Goal: Transaction & Acquisition: Book appointment/travel/reservation

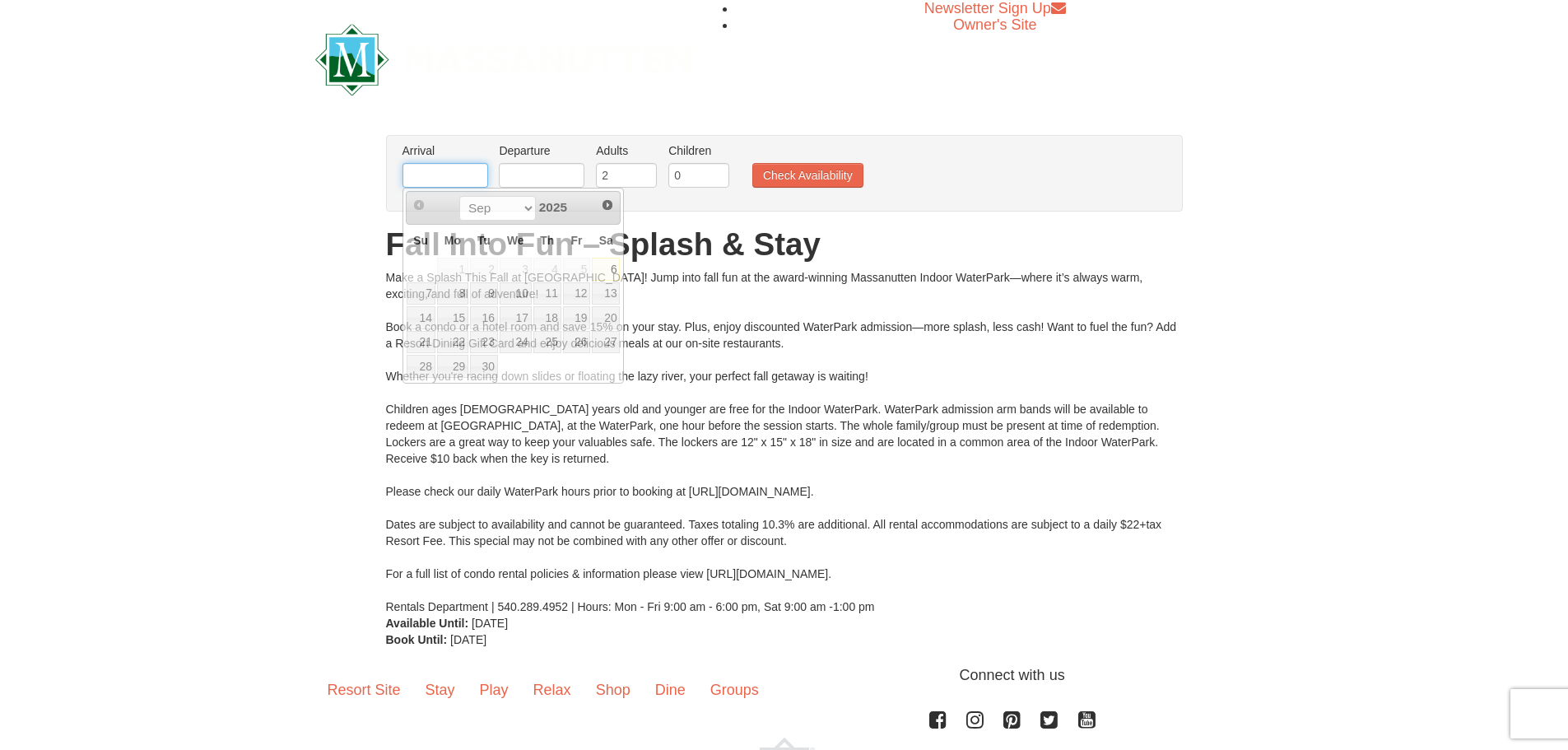
click at [457, 178] on input "text" at bounding box center [445, 175] width 85 height 25
click at [614, 205] on link "Next" at bounding box center [608, 205] width 25 height 25
click at [578, 293] on link "10" at bounding box center [577, 294] width 28 height 23
type input "[DATE]"
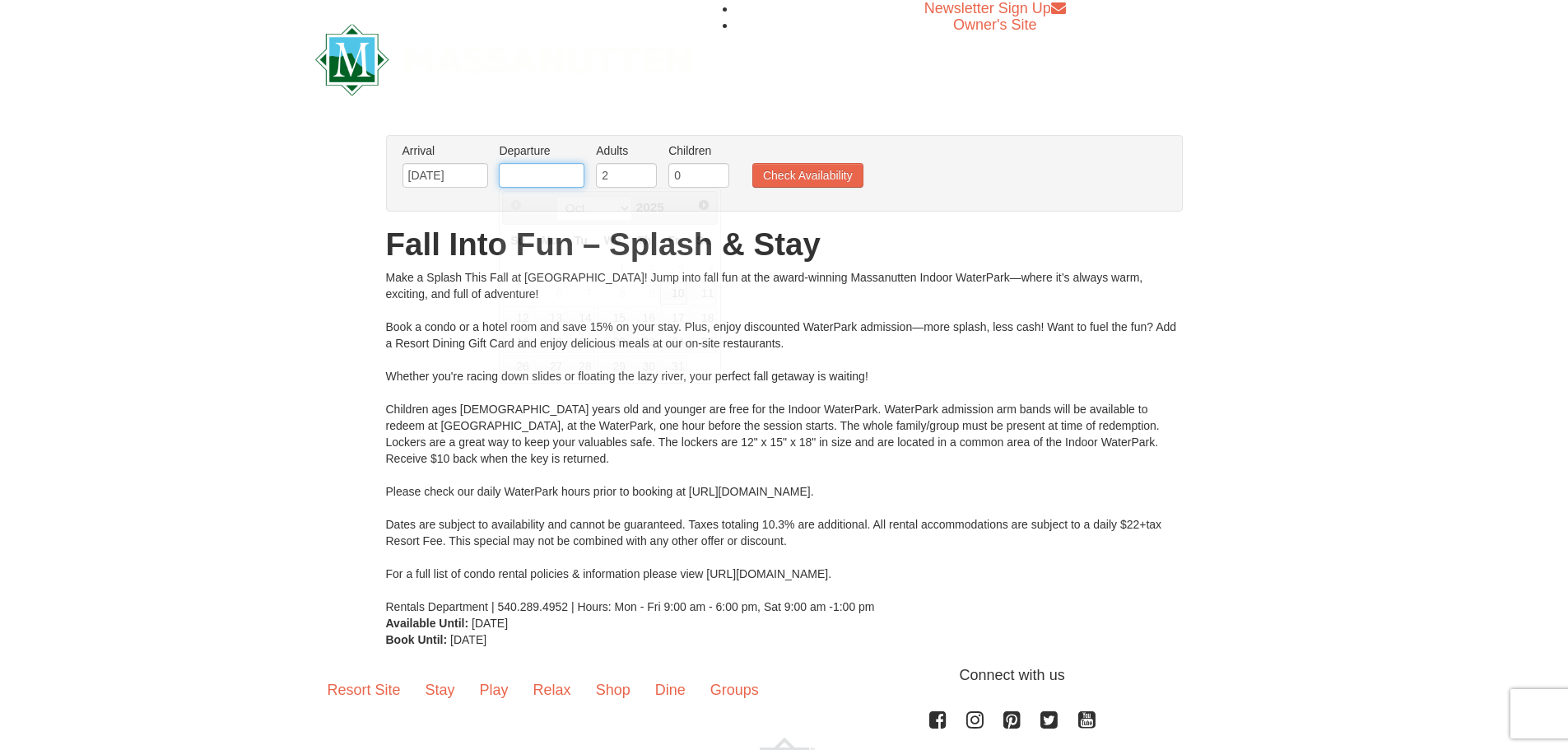
click at [529, 172] on input "text" at bounding box center [542, 175] width 85 height 25
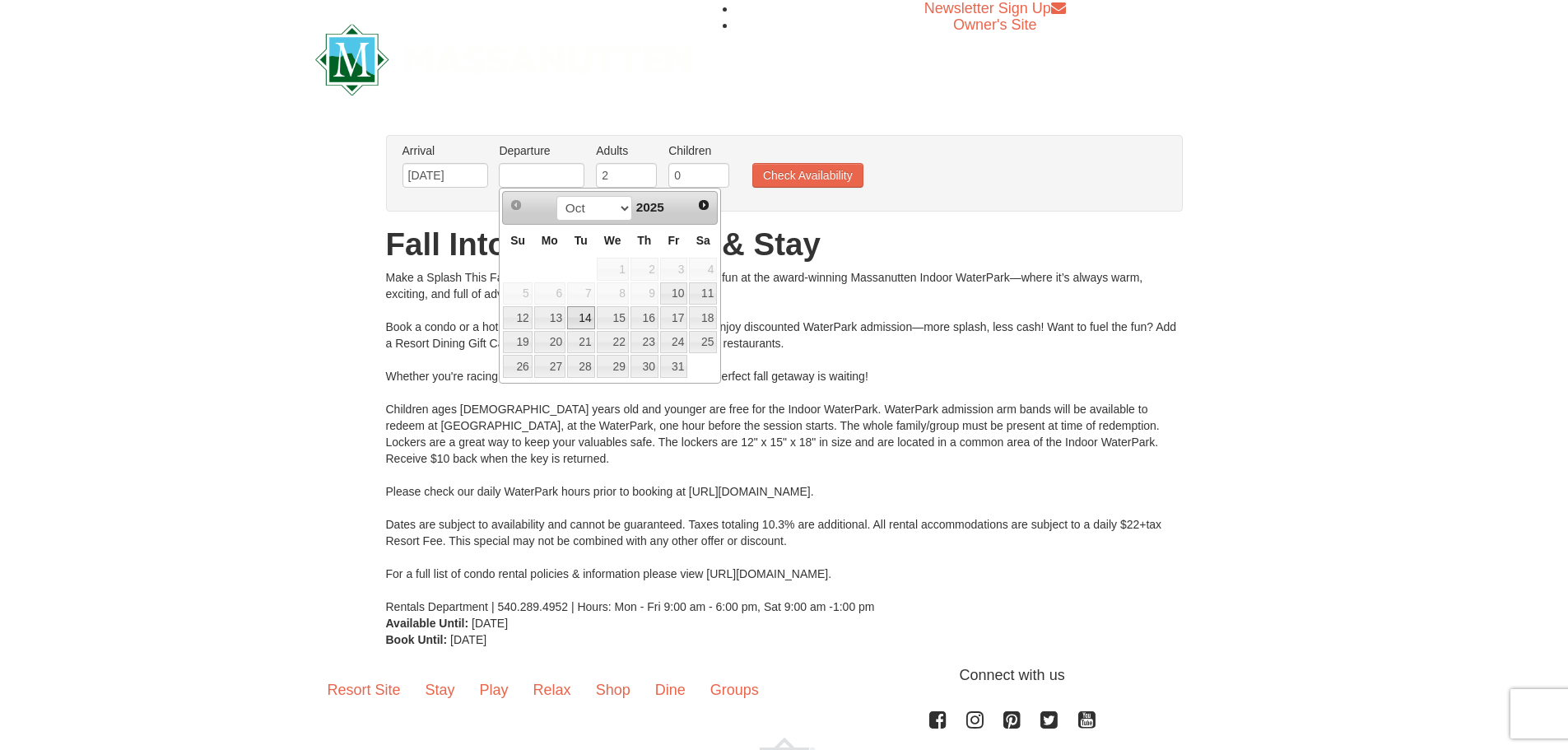
click at [584, 318] on link "14" at bounding box center [581, 318] width 28 height 23
type input "[DATE]"
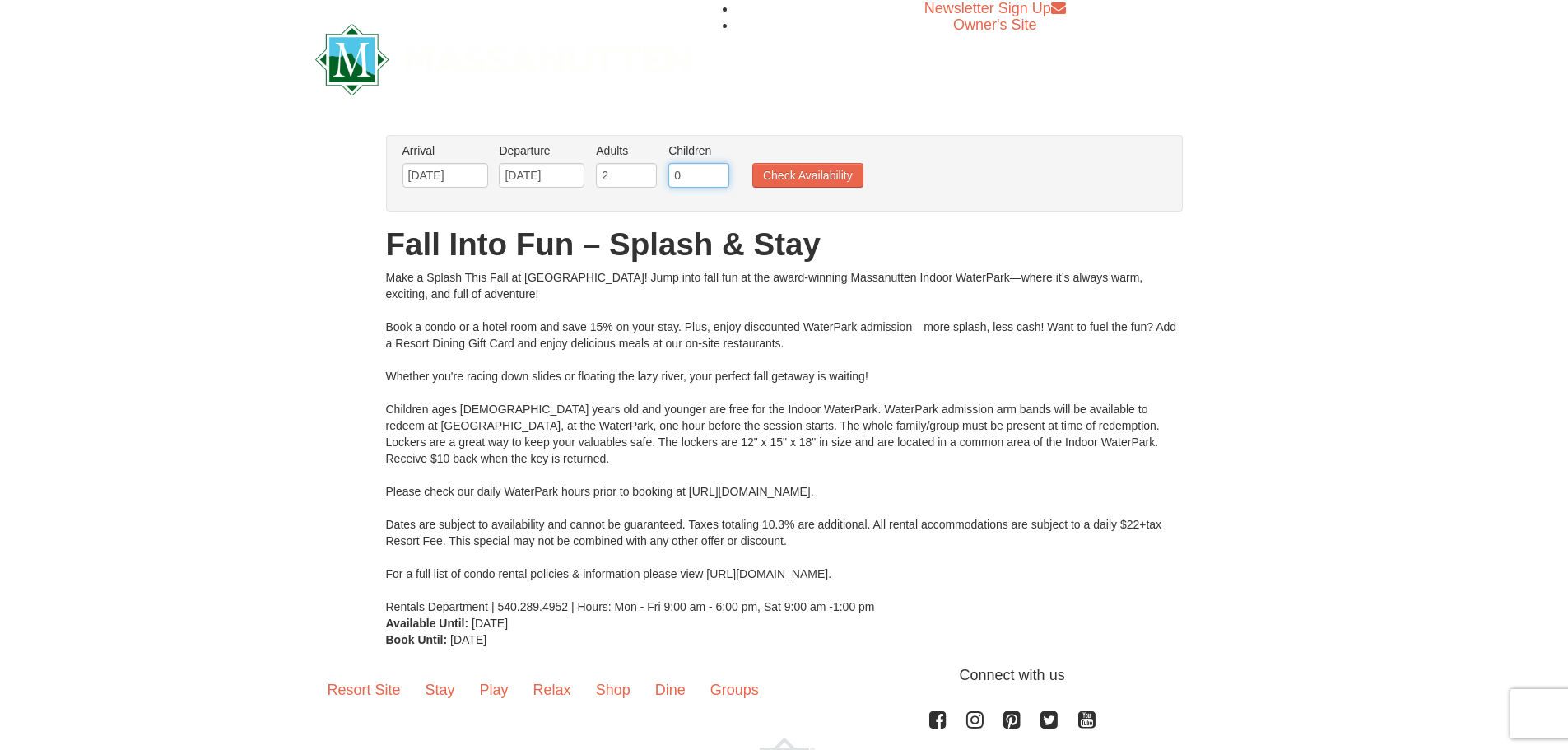
click at [719, 181] on input "0" at bounding box center [699, 175] width 61 height 25
click at [719, 169] on input "1" at bounding box center [699, 175] width 61 height 25
type input "2"
click at [719, 169] on input "2" at bounding box center [699, 175] width 61 height 25
click at [794, 167] on button "Check Availability" at bounding box center [808, 175] width 111 height 25
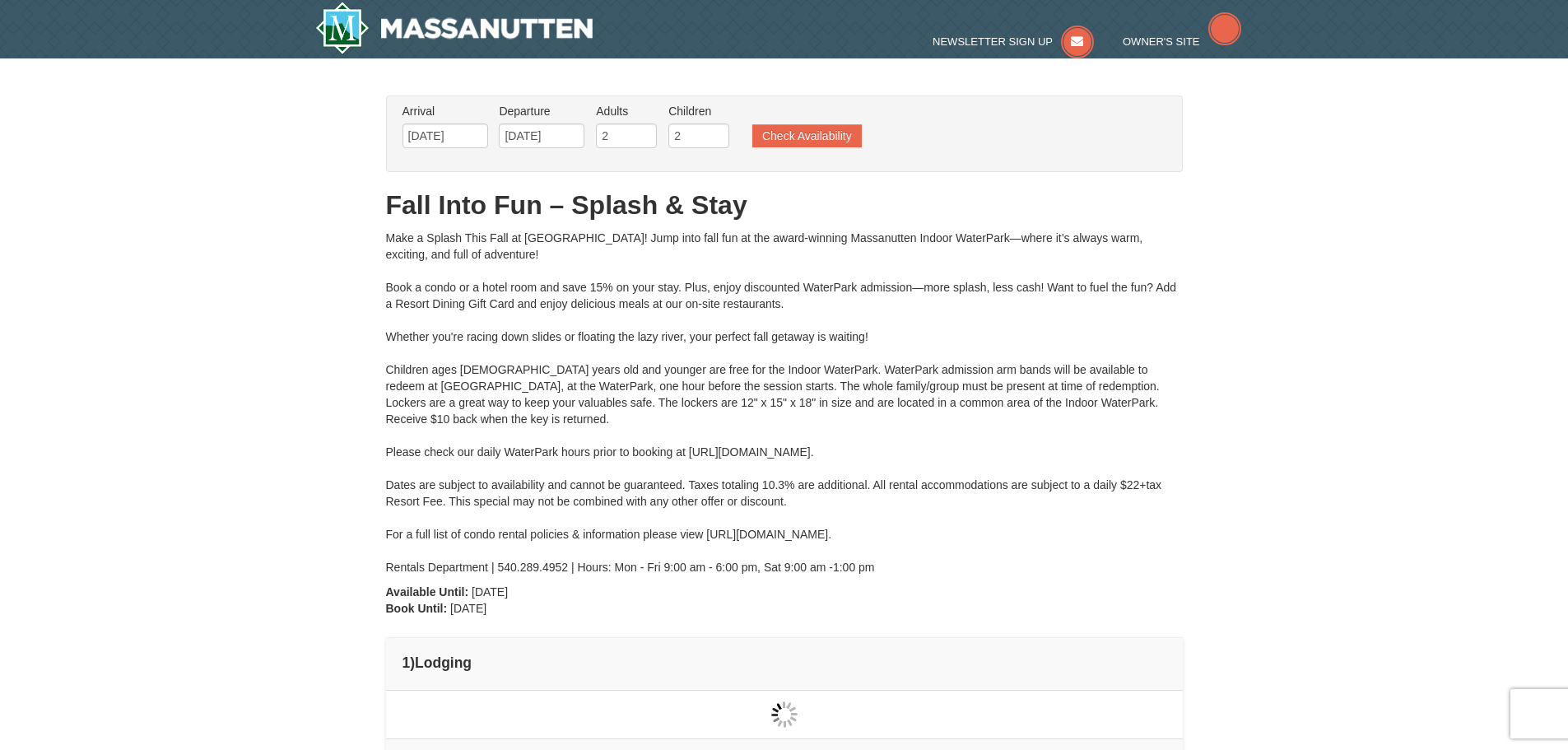
type input "10/11/2025"
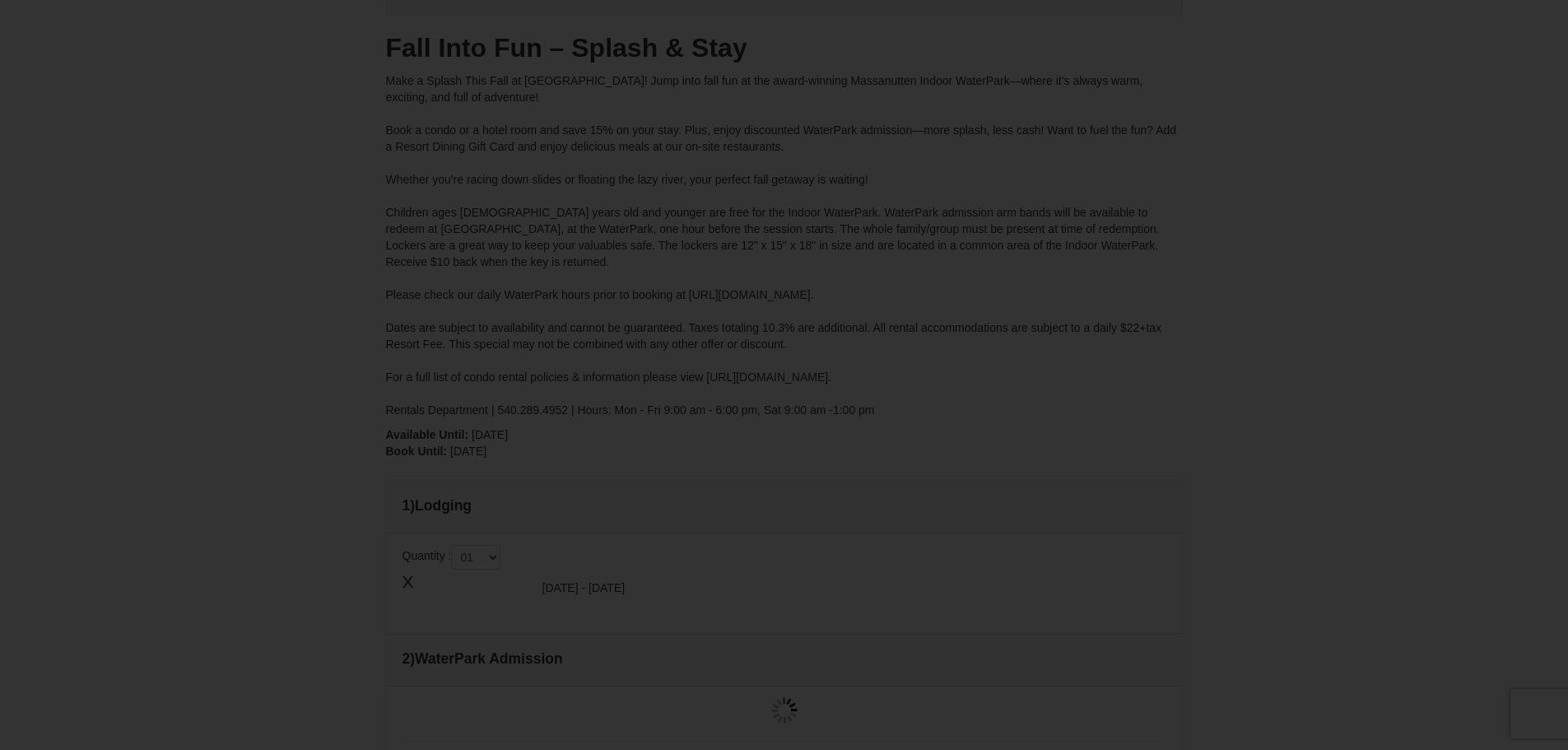
type input "[DATE]"
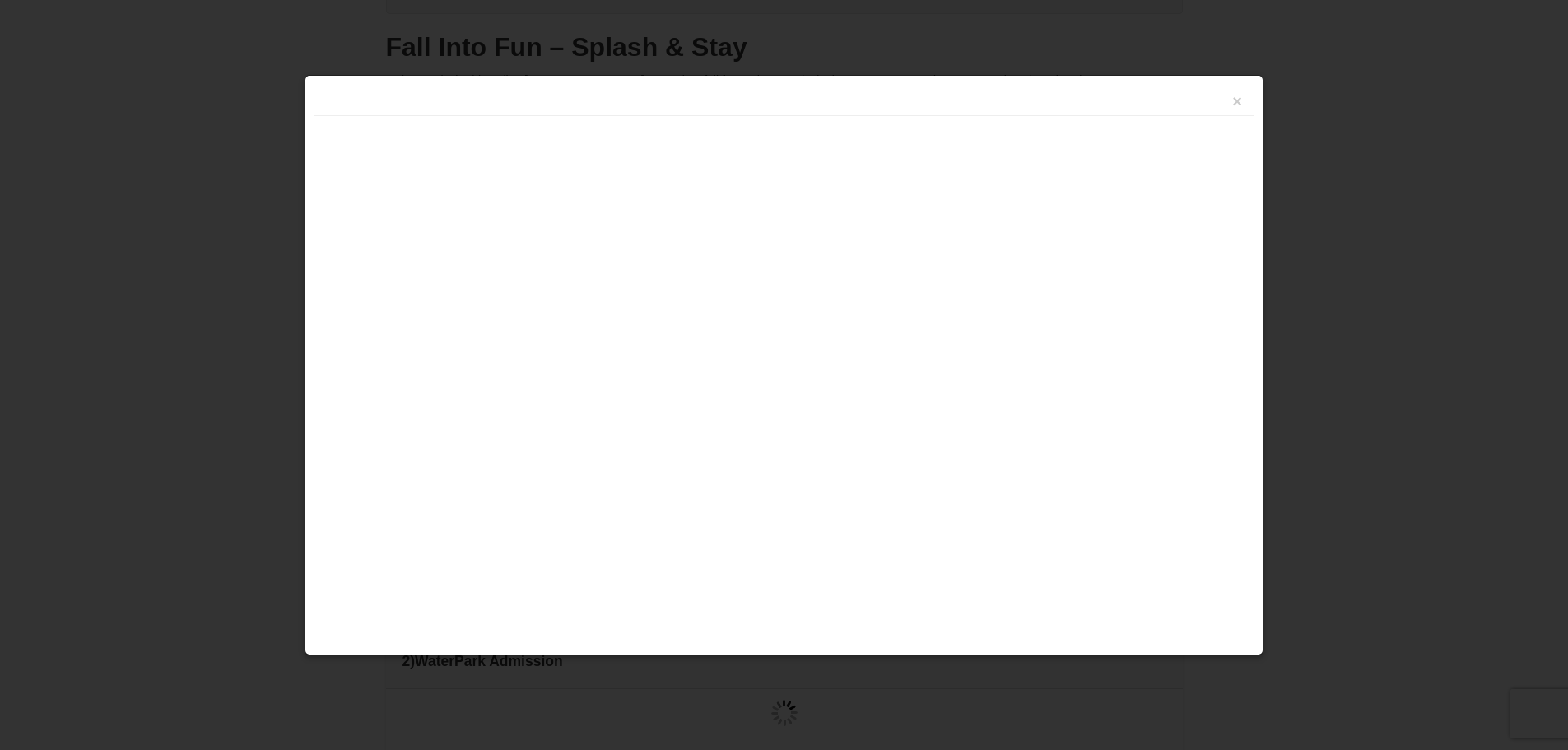
type input "[DATE]"
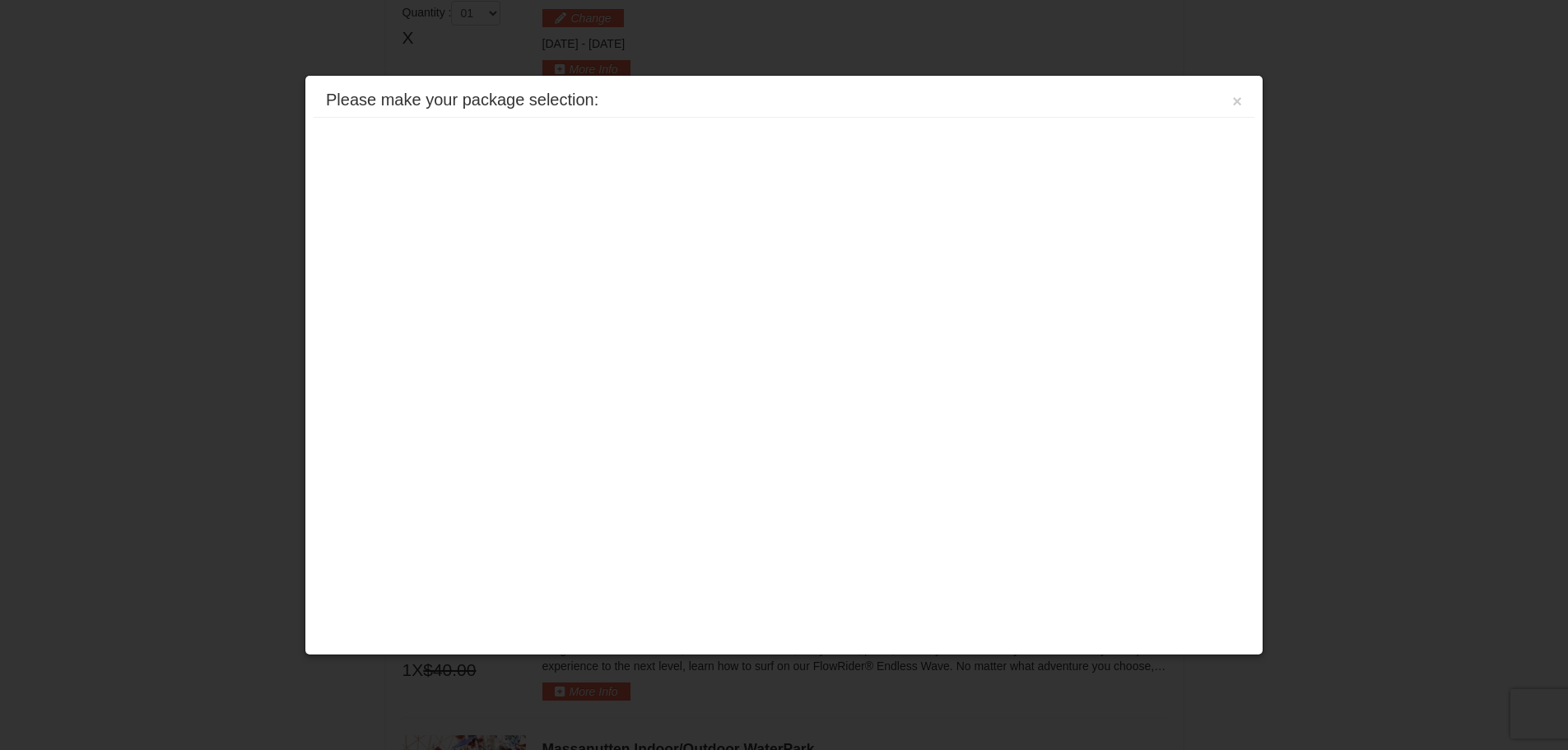
scroll to position [705, 0]
click at [1237, 102] on button "×" at bounding box center [1236, 101] width 10 height 17
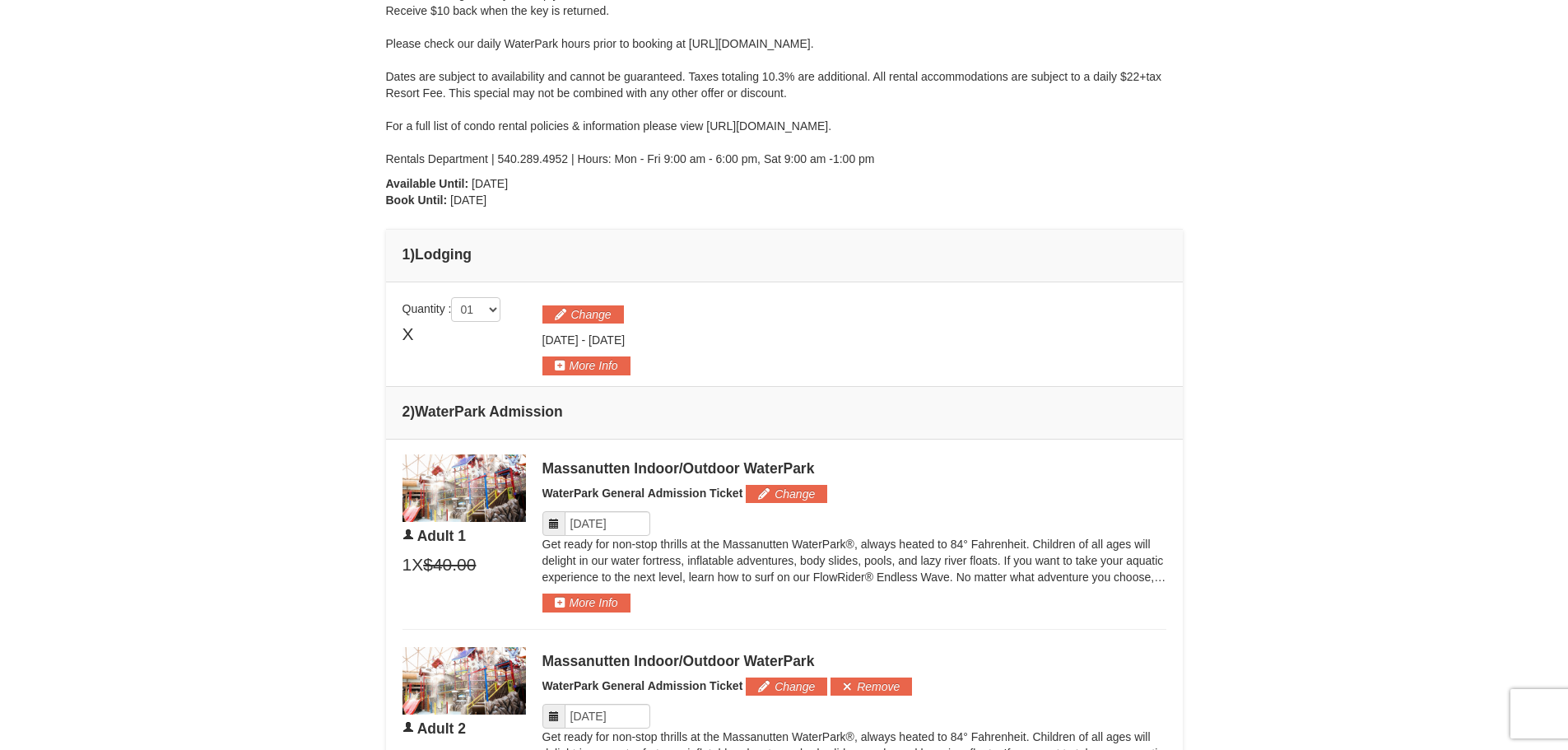
scroll to position [540, 0]
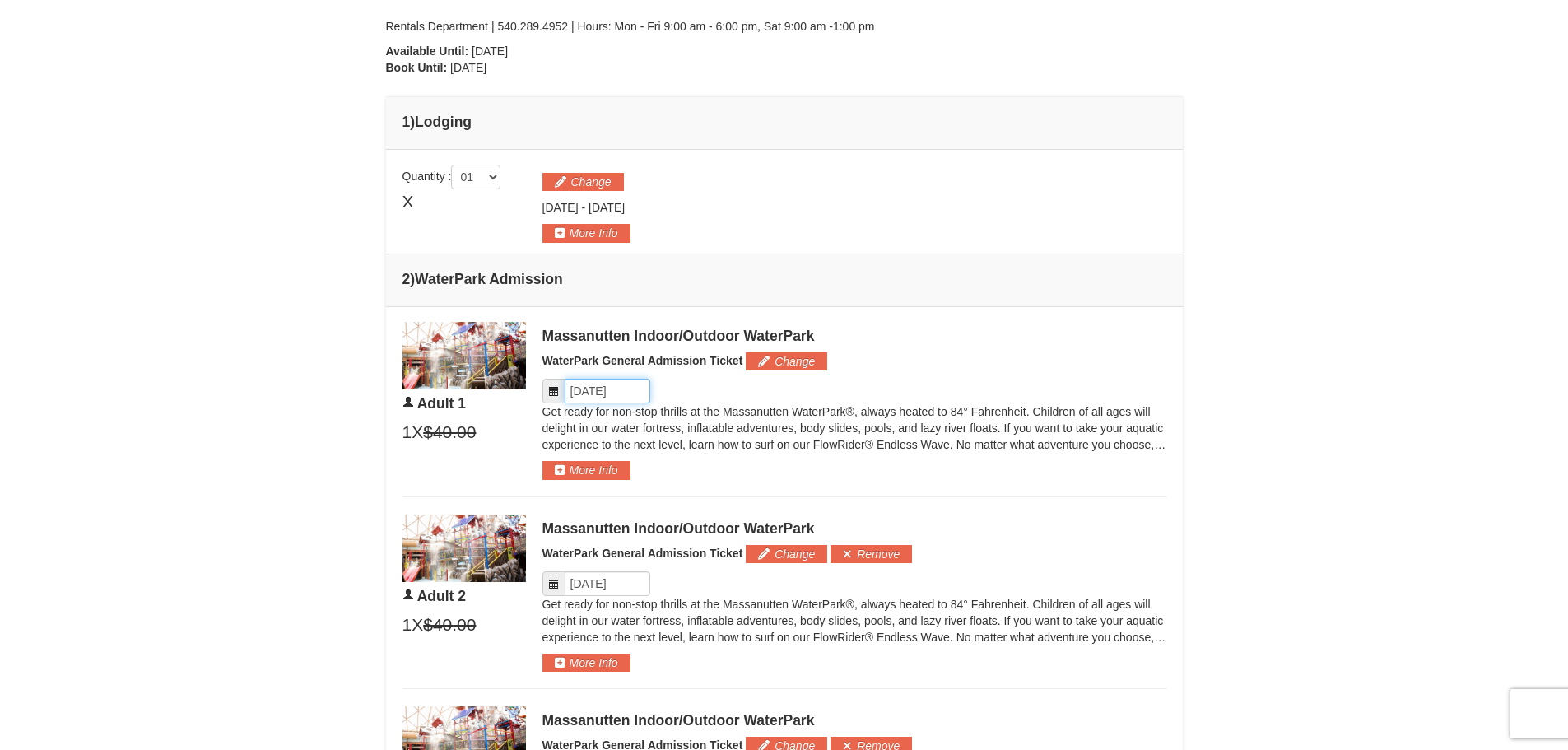
click at [616, 388] on input "Please format dates MM/DD/YYYY" at bounding box center [608, 391] width 85 height 25
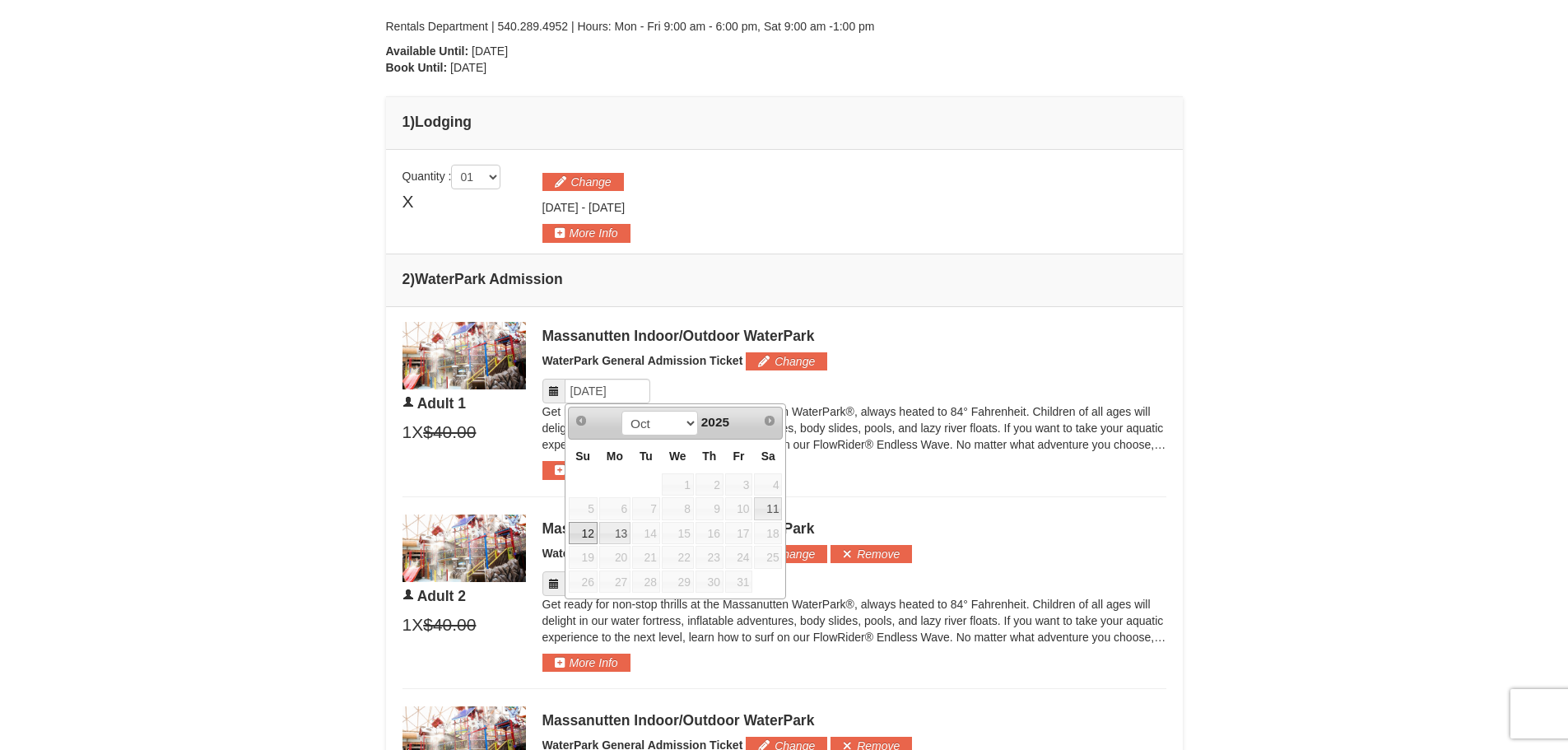
click at [583, 535] on link "12" at bounding box center [583, 532] width 29 height 23
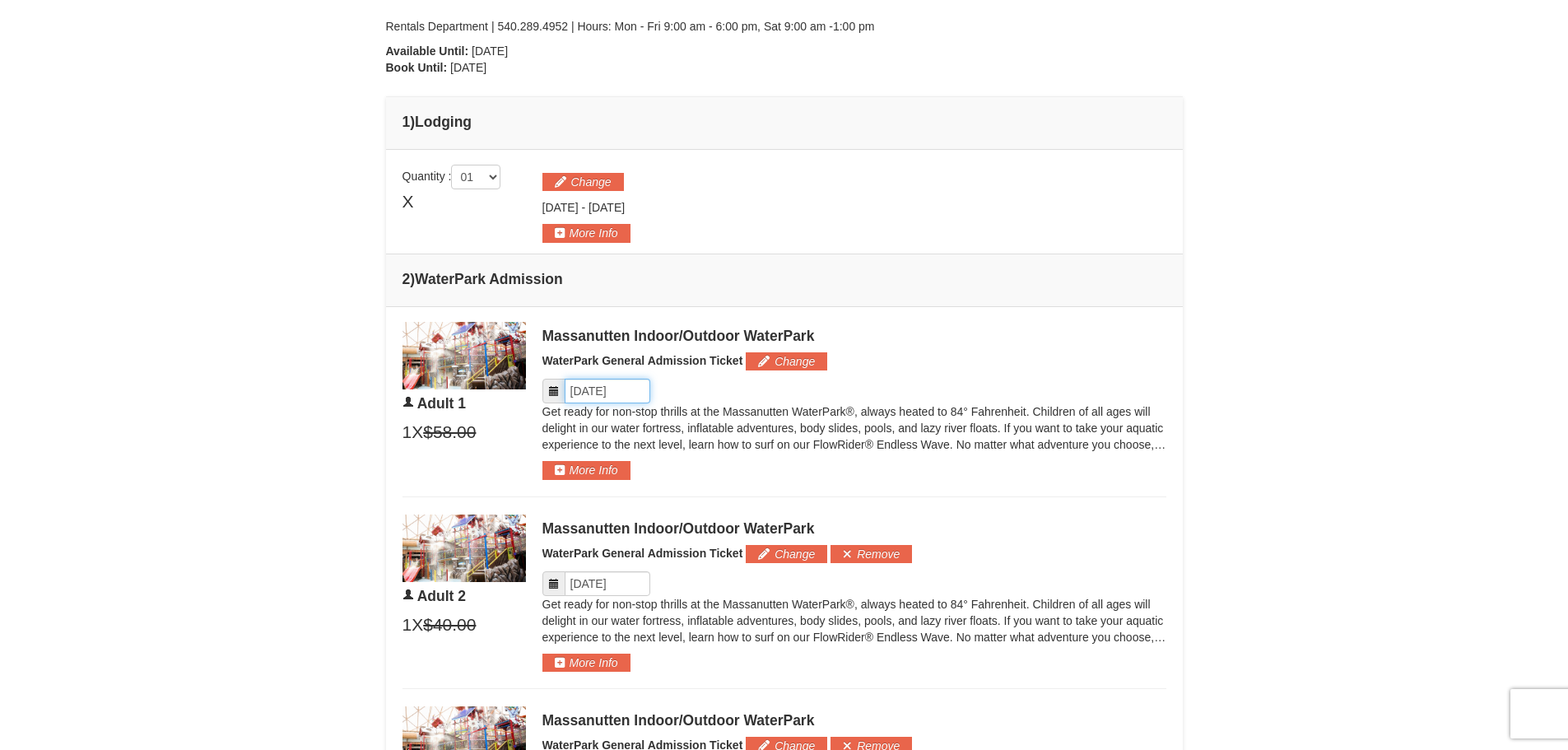
click at [612, 391] on input "Please format dates MM/DD/YYYY" at bounding box center [608, 391] width 85 height 25
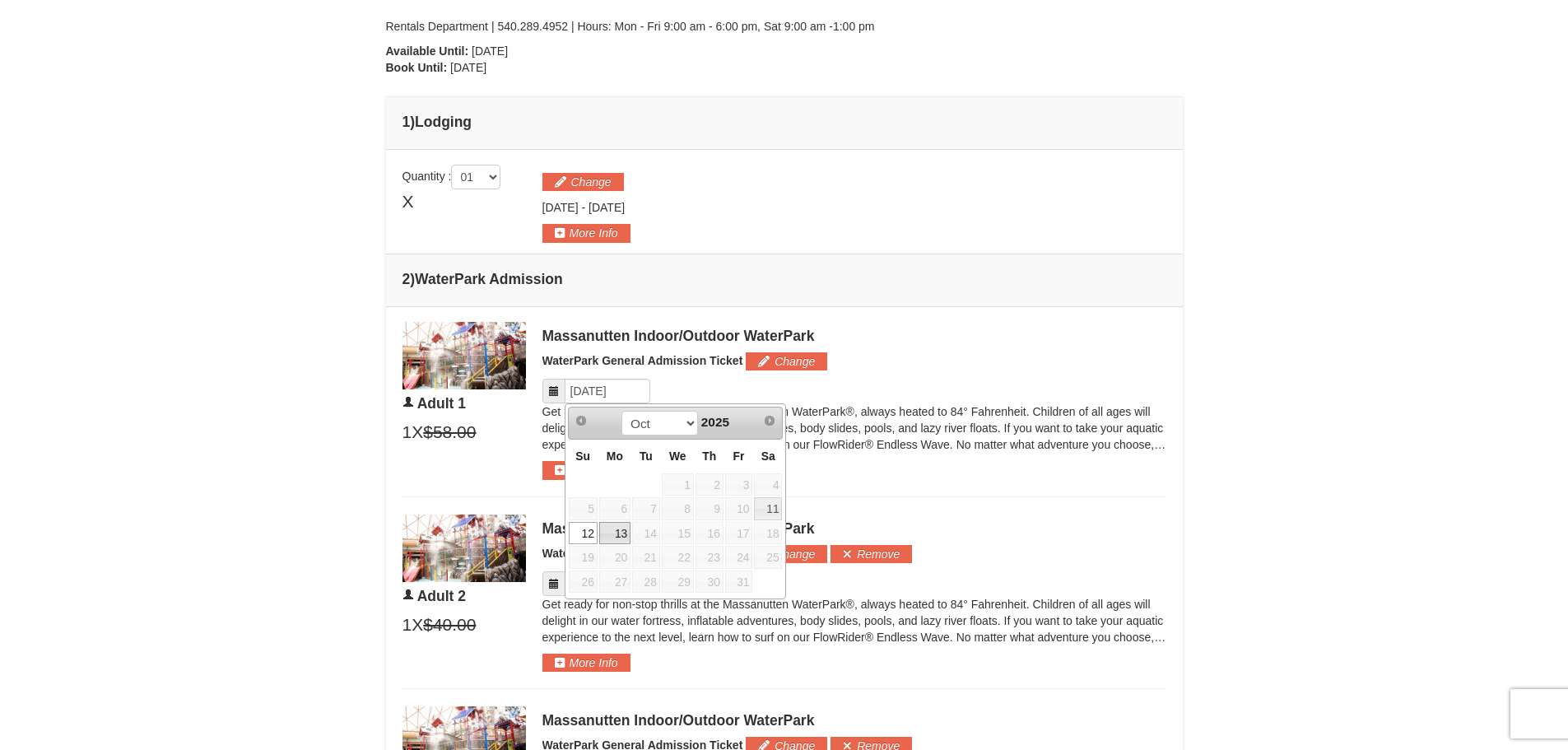
click at [611, 531] on link "13" at bounding box center [615, 532] width 31 height 23
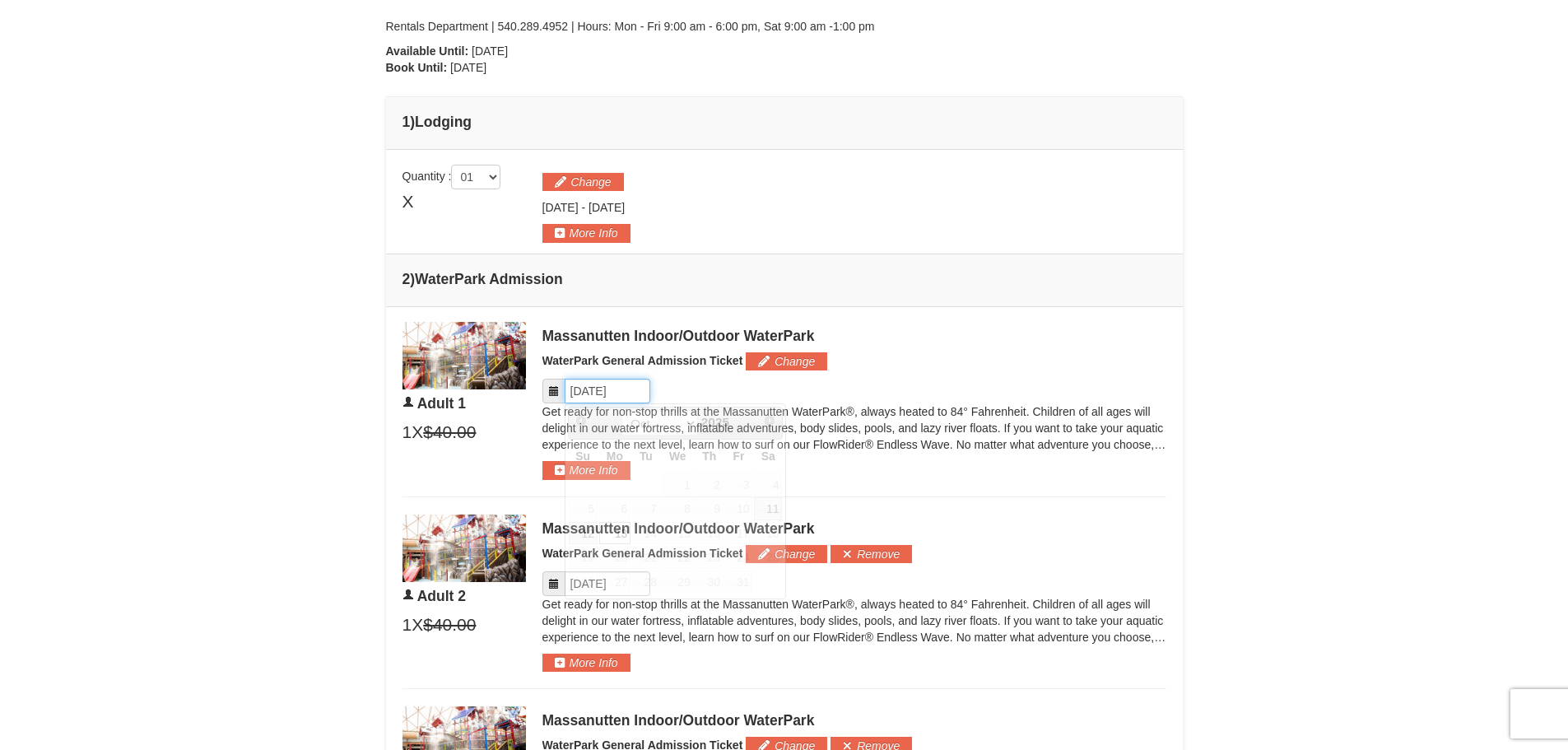
click at [596, 389] on input "Please format dates MM/DD/YYYY" at bounding box center [608, 391] width 85 height 25
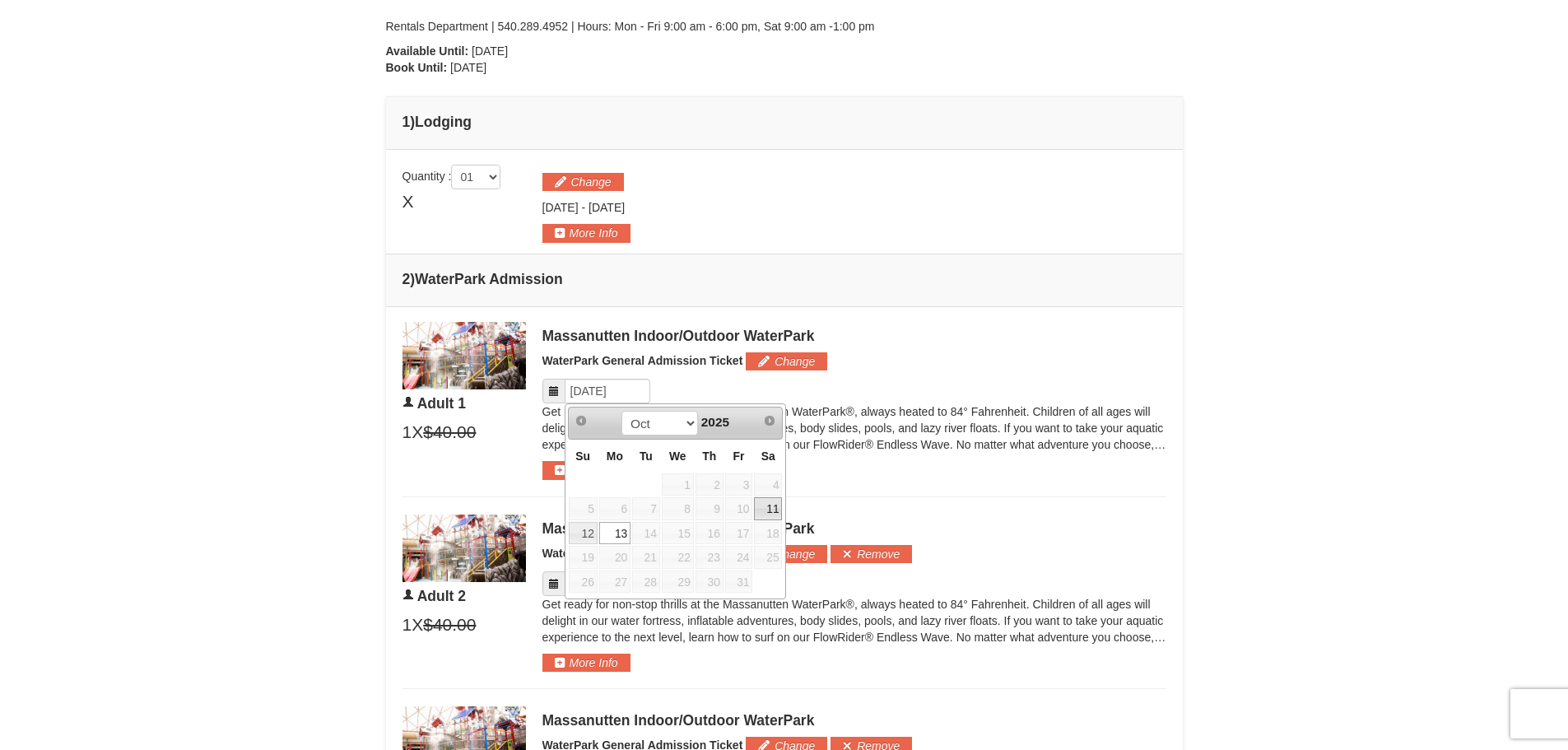
click at [765, 511] on link "11" at bounding box center [768, 508] width 28 height 23
type input "10/11/2025"
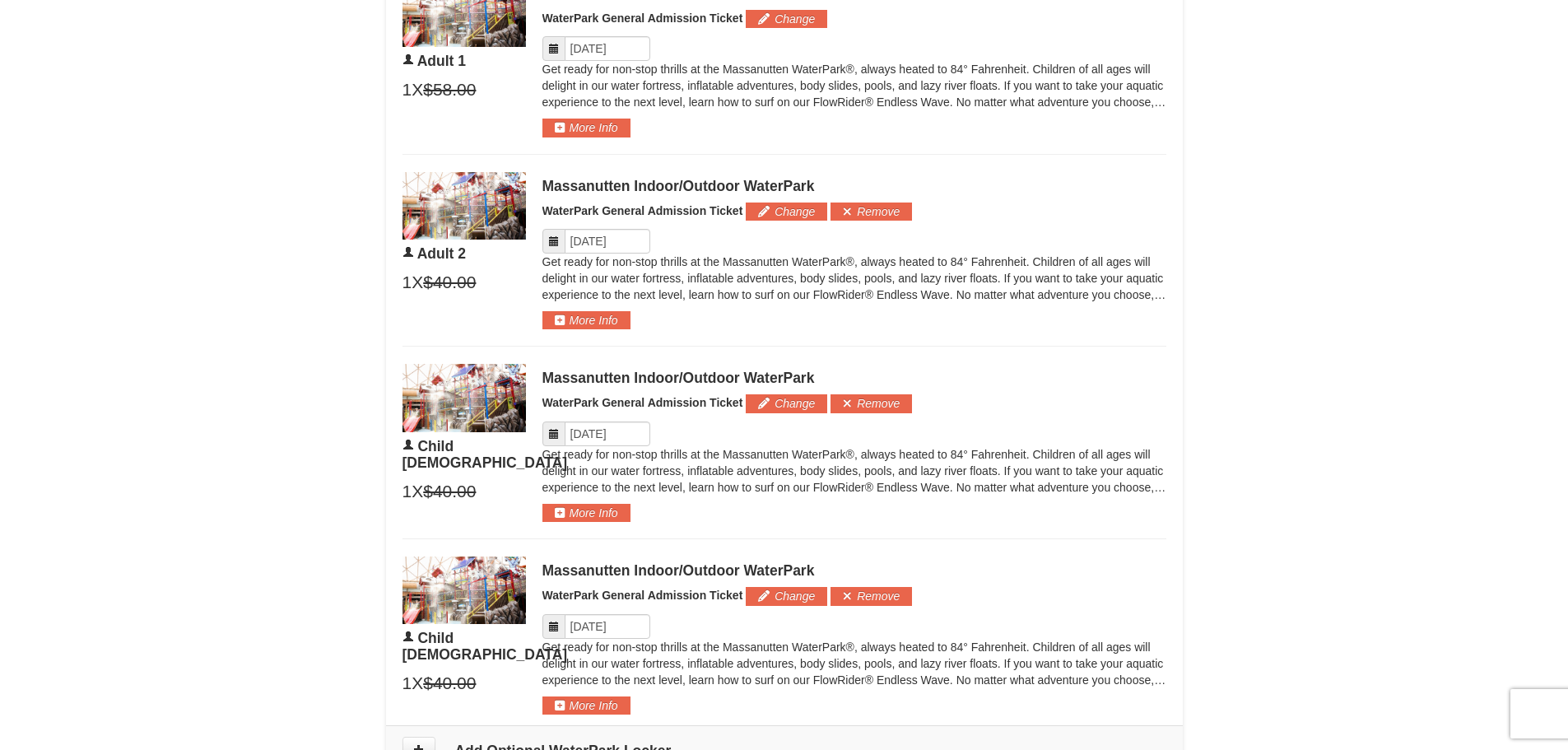
scroll to position [1116, 0]
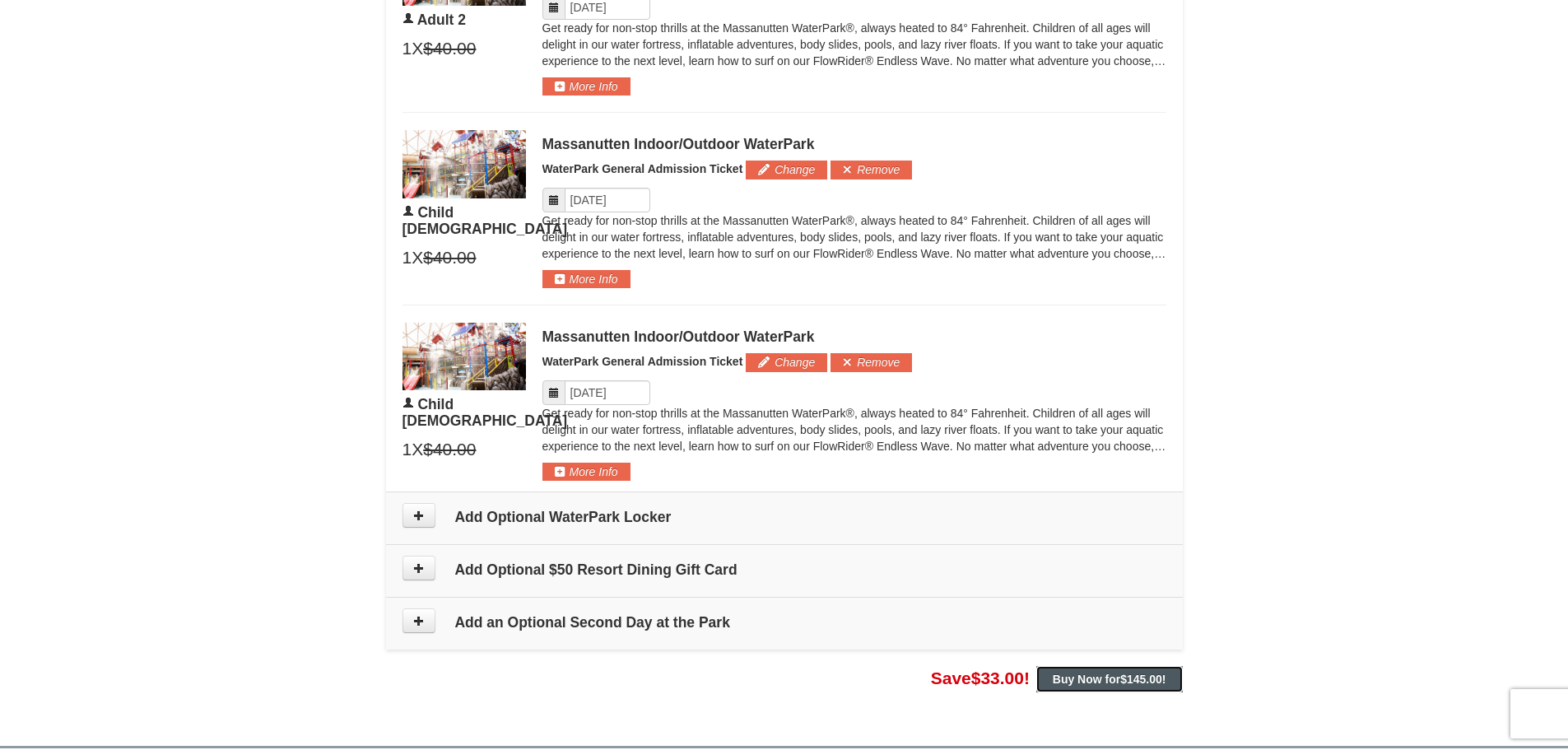
click at [1098, 682] on strong "Buy Now for $145.00 !" at bounding box center [1110, 679] width 114 height 13
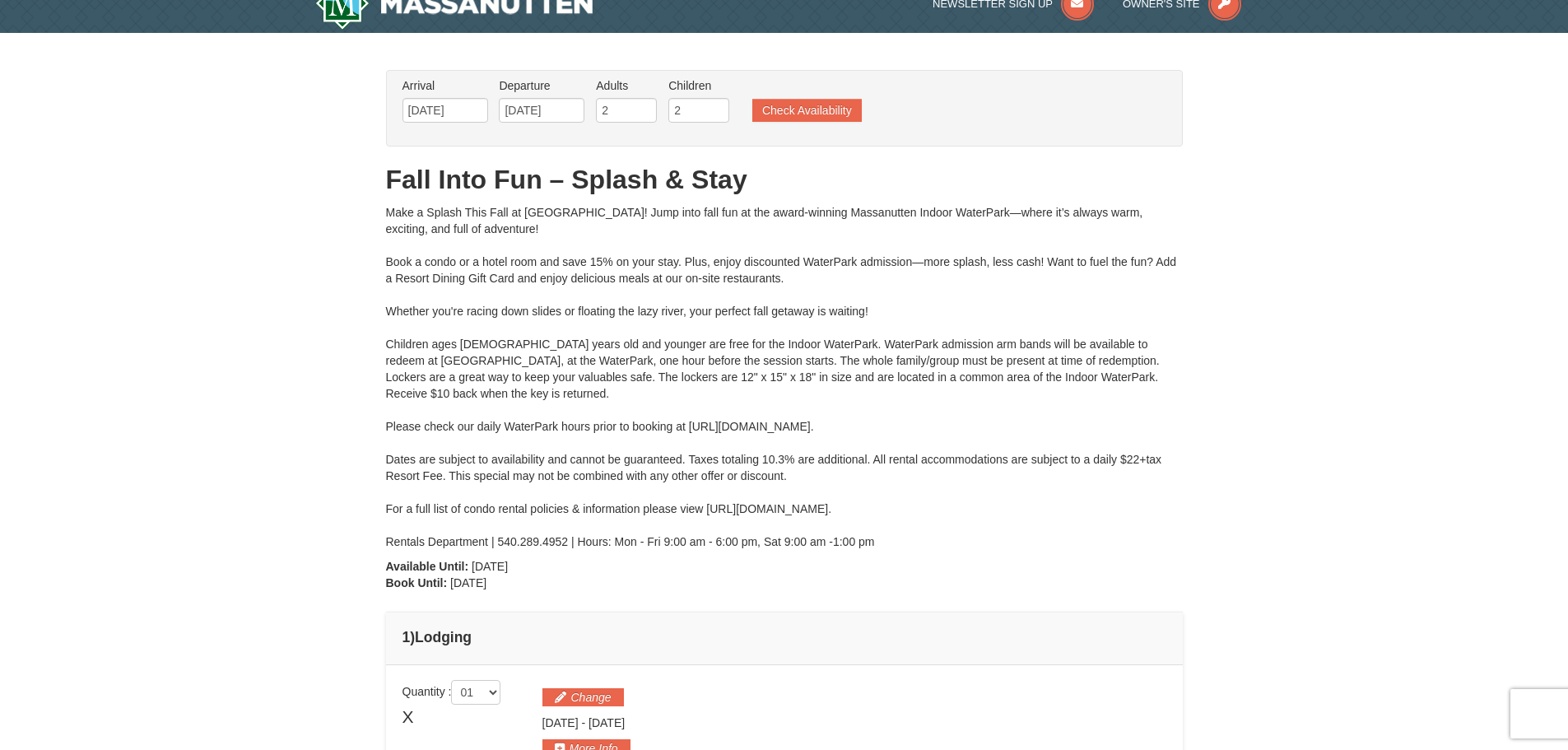
scroll to position [0, 0]
